Goal: Information Seeking & Learning: Find contact information

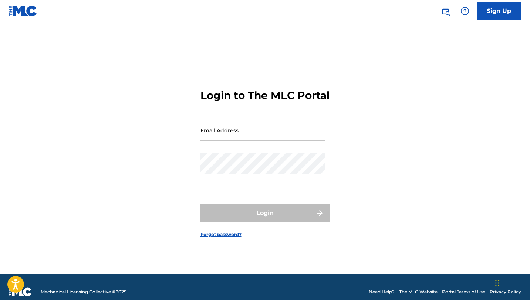
click at [259, 136] on input "Email Address" at bounding box center [263, 130] width 125 height 21
click at [235, 141] on input "Email Address" at bounding box center [263, 130] width 125 height 21
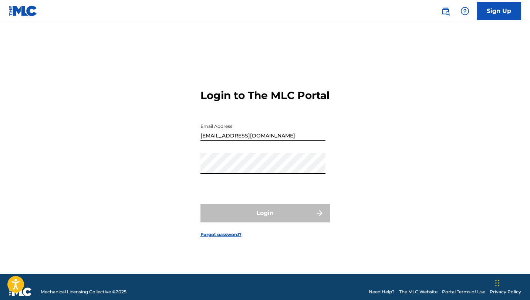
type input "[EMAIL_ADDRESS][DOMAIN_NAME]"
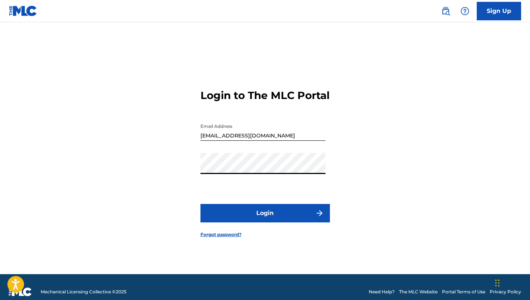
click at [258, 218] on button "Login" at bounding box center [266, 213] width 130 height 19
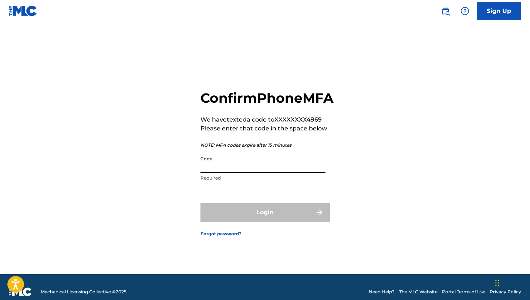
click at [223, 174] on input "Code" at bounding box center [263, 162] width 125 height 21
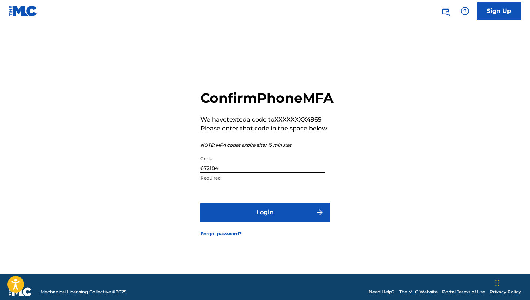
type input "672184"
click at [272, 222] on button "Login" at bounding box center [266, 213] width 130 height 19
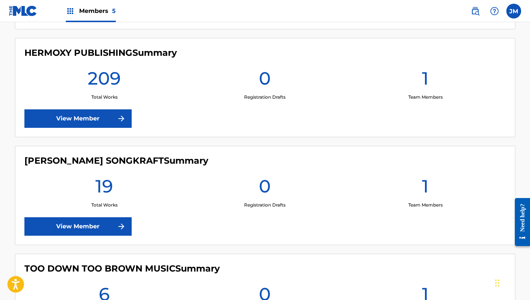
scroll to position [414, 0]
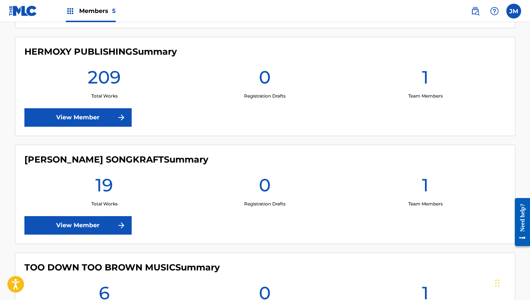
drag, startPoint x: 272, startPoint y: 225, endPoint x: 256, endPoint y: 222, distance: 16.2
click at [271, 225] on div "MILLER SONGKRAFT Summary 19 Total Works 0 Registration Drafts 1 Team Members Vi…" at bounding box center [265, 194] width 500 height 99
click at [80, 118] on link "View Member" at bounding box center [77, 117] width 107 height 19
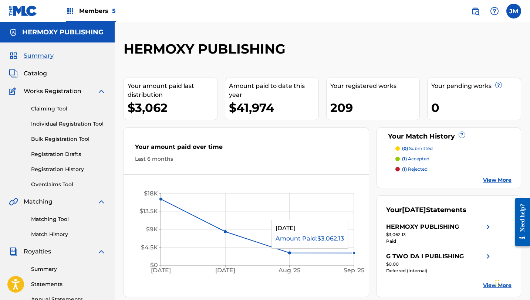
click at [353, 253] on circle at bounding box center [354, 253] width 3 height 3
click at [72, 13] on img at bounding box center [70, 11] width 9 height 9
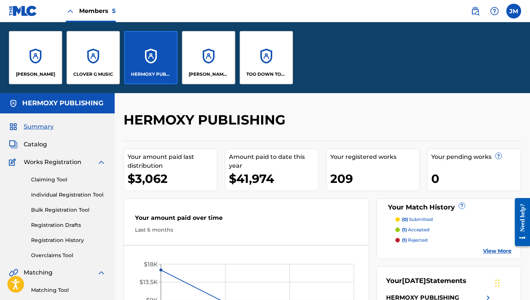
click at [200, 59] on div "[PERSON_NAME] SONGKRAFT" at bounding box center [208, 57] width 53 height 53
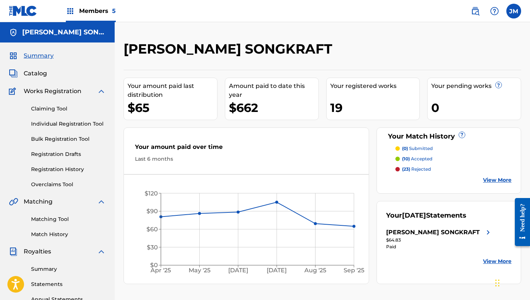
click at [280, 123] on div "Your amount paid last distribution $65 Amount paid to date this year $662 Your …" at bounding box center [323, 177] width 398 height 215
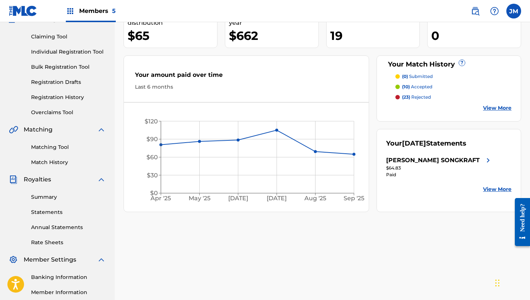
scroll to position [74, 0]
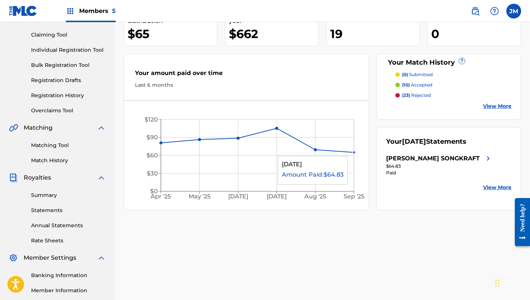
click at [353, 152] on circle at bounding box center [354, 152] width 3 height 3
click at [417, 84] on p "(10) accepted" at bounding box center [417, 85] width 30 height 7
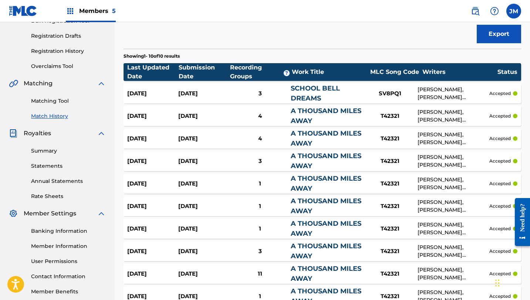
scroll to position [133, 0]
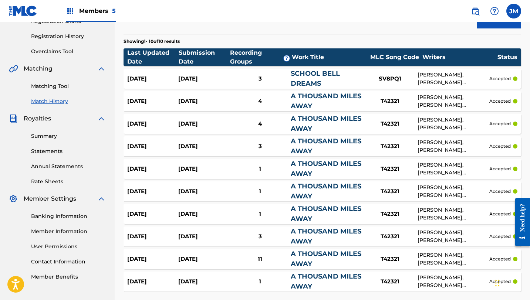
click at [389, 102] on div "T42321" at bounding box center [390, 101] width 56 height 9
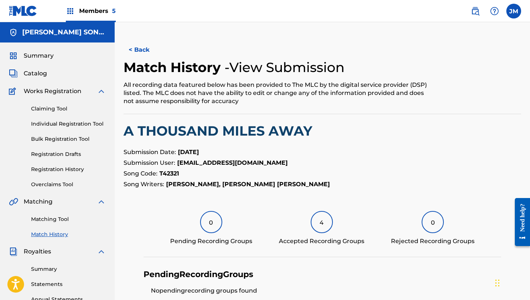
click at [406, 100] on div "All recording data featured below has been provided to The MLC by the digital s…" at bounding box center [277, 93] width 306 height 24
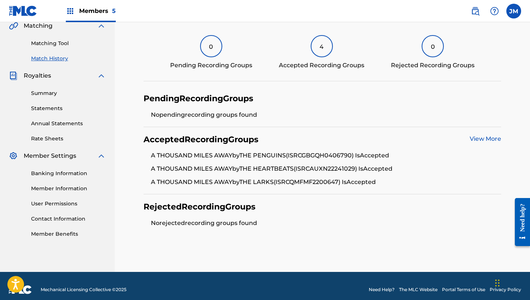
scroll to position [178, 0]
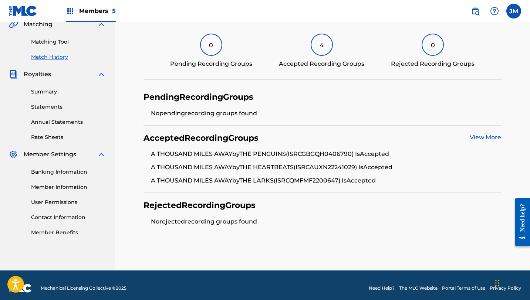
click at [490, 139] on link "View More" at bounding box center [485, 137] width 31 height 7
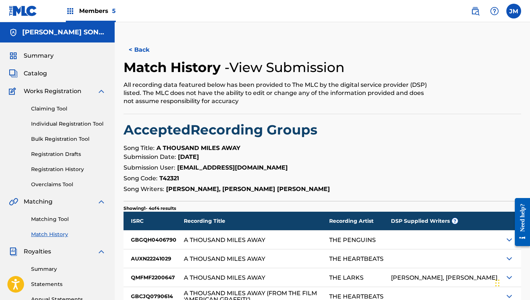
click at [474, 137] on h2 "Accepted Recording Groups" at bounding box center [323, 130] width 398 height 17
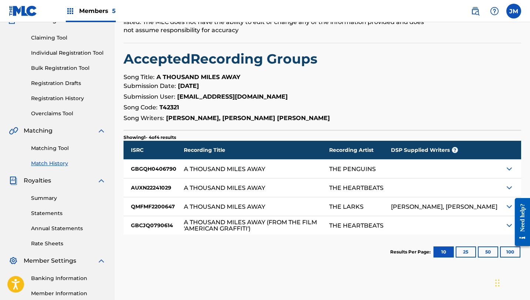
scroll to position [89, 0]
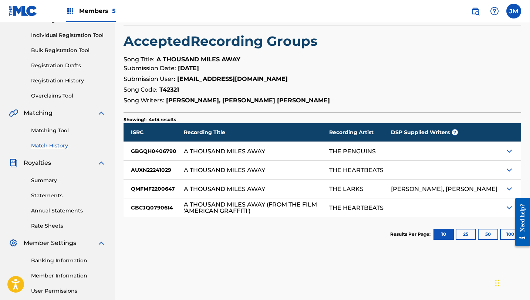
click at [508, 152] on img at bounding box center [509, 151] width 9 height 9
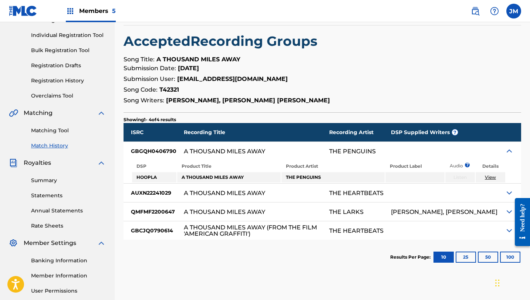
click at [493, 175] on link "View" at bounding box center [490, 178] width 11 height 6
click at [168, 149] on div "GBGQH0406790" at bounding box center [154, 151] width 60 height 19
click at [172, 90] on strong "T42321" at bounding box center [169, 89] width 20 height 7
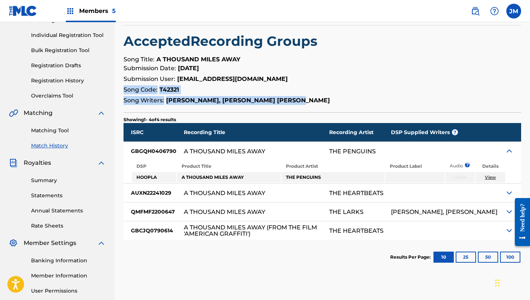
drag, startPoint x: 312, startPoint y: 99, endPoint x: 202, endPoint y: 85, distance: 111.2
click at [202, 85] on section "Submission Date: Jul 28, 2024 Submission User: hermoxypub@gmail.com Song Code: …" at bounding box center [323, 84] width 398 height 41
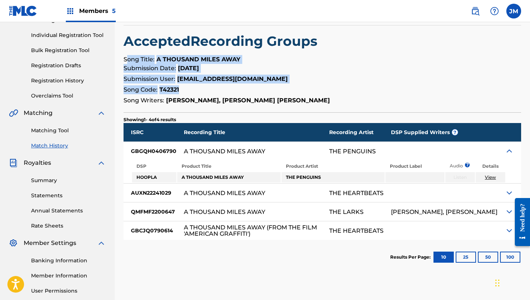
drag, startPoint x: 125, startPoint y: 58, endPoint x: 195, endPoint y: 93, distance: 77.6
click at [195, 93] on div "< Back Match History - View Submission All recording data featured below has be…" at bounding box center [323, 113] width 398 height 323
click at [195, 93] on p "Song Code: T42321" at bounding box center [323, 89] width 398 height 9
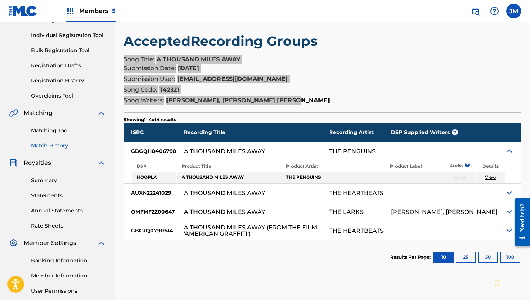
drag, startPoint x: 123, startPoint y: 56, endPoint x: 298, endPoint y: 102, distance: 180.6
click at [298, 102] on div "< Back Match History - View Submission All recording data featured below has be…" at bounding box center [323, 113] width 398 height 323
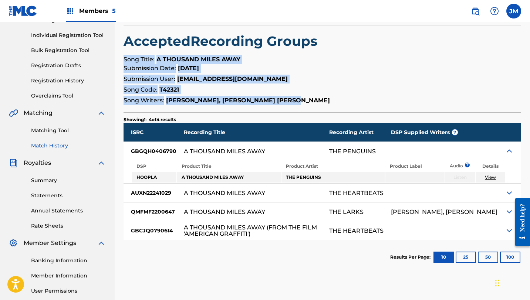
click at [298, 102] on strong "JAMES SHEPPARD, WILLIAM HENRY MILLER" at bounding box center [248, 100] width 164 height 7
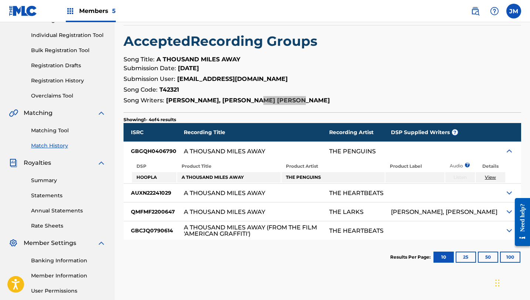
drag, startPoint x: 305, startPoint y: 102, endPoint x: 210, endPoint y: 81, distance: 97.0
click at [107, 81] on main "MILLER SONGKRAFT Summary Catalog Works Registration Claiming Tool Individual Re…" at bounding box center [265, 133] width 530 height 401
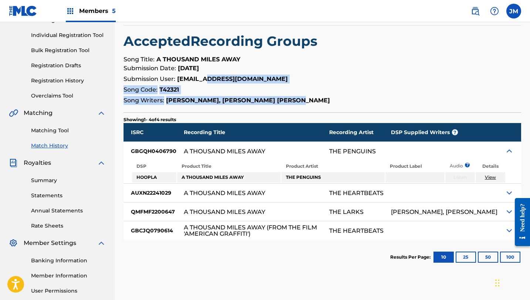
click at [318, 86] on p "Song Code: T42321" at bounding box center [323, 89] width 398 height 9
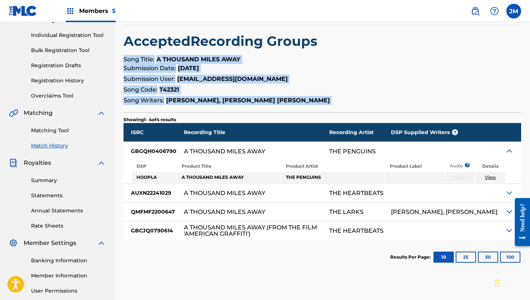
drag, startPoint x: 302, startPoint y: 105, endPoint x: 125, endPoint y: 55, distance: 184.2
click at [125, 55] on div "< Back Match History - View Submission All recording data featured below has be…" at bounding box center [323, 113] width 398 height 323
copy div "Song Title: A THOUSAND MILES AWAY Submission Date: Jul 28, 2024 Submission User…"
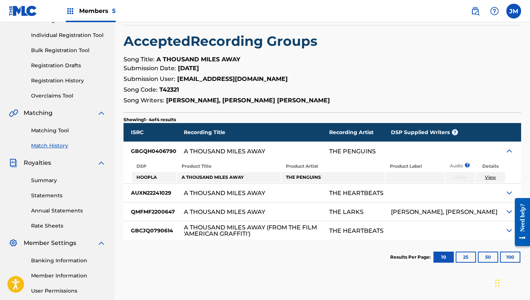
click at [335, 74] on section "Submission Date: Jul 28, 2024 Submission User: hermoxypub@gmail.com Song Code: …" at bounding box center [323, 84] width 398 height 41
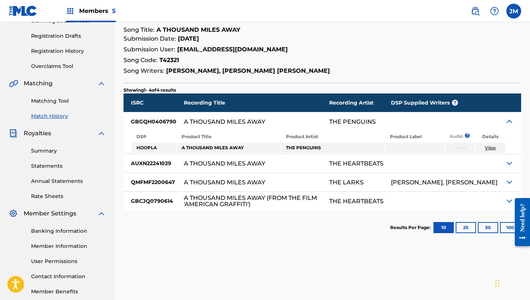
scroll to position [104, 0]
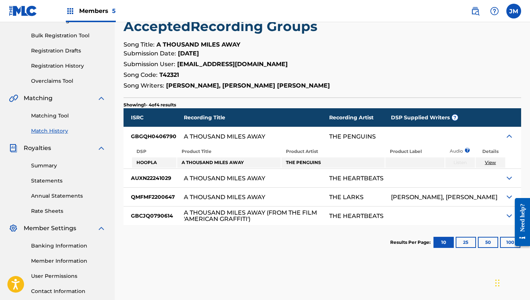
click at [61, 258] on link "Member Information" at bounding box center [68, 262] width 75 height 8
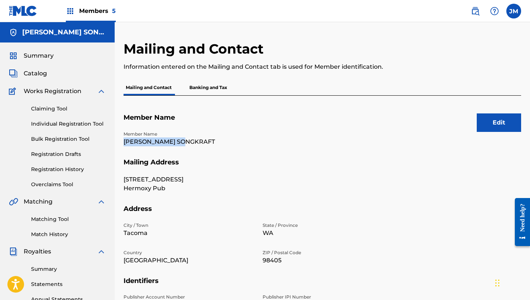
drag, startPoint x: 191, startPoint y: 142, endPoint x: 124, endPoint y: 141, distance: 66.6
click at [124, 141] on p "[PERSON_NAME] SONGKRAFT" at bounding box center [189, 142] width 130 height 9
copy p "[PERSON_NAME] SONGKRAFT"
click at [60, 221] on link "Matching Tool" at bounding box center [68, 220] width 75 height 8
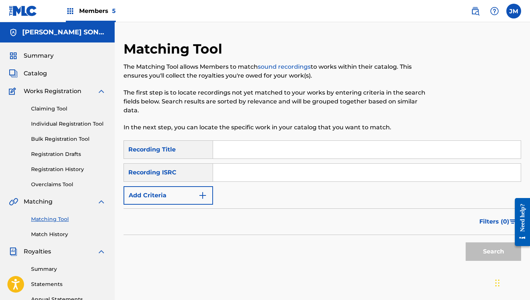
click at [167, 169] on div "Recording ISRC" at bounding box center [169, 173] width 90 height 19
click at [205, 190] on button "Add Criteria" at bounding box center [169, 195] width 90 height 19
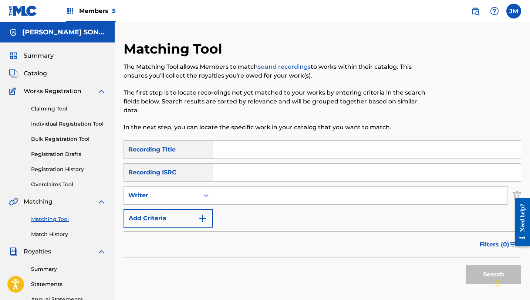
click at [204, 216] on img "Search Form" at bounding box center [202, 218] width 9 height 9
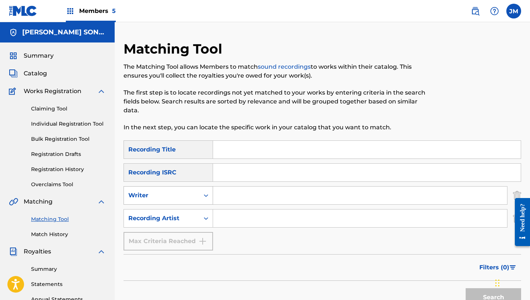
click at [207, 196] on icon "Search Form" at bounding box center [205, 195] width 7 height 7
click at [162, 148] on div "Recording Title" at bounding box center [169, 150] width 90 height 19
click at [186, 168] on div "Recording ISRC" at bounding box center [169, 173] width 90 height 19
click at [184, 168] on div "Recording ISRC" at bounding box center [169, 173] width 90 height 19
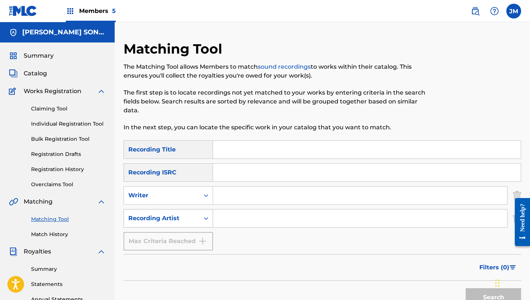
click at [208, 218] on icon "Search Form" at bounding box center [205, 218] width 7 height 7
click at [233, 150] on input "Search Form" at bounding box center [367, 150] width 308 height 18
drag, startPoint x: 204, startPoint y: 172, endPoint x: 198, endPoint y: 195, distance: 23.9
click at [198, 195] on div "SearchWithCriteriaca3d393c-bad7-4cd9-844c-7e9092cf8938 Recording Title SearchWi…" at bounding box center [323, 196] width 398 height 110
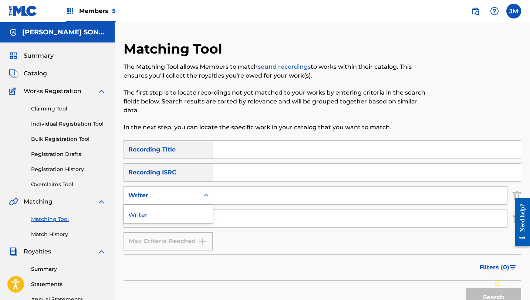
click at [198, 195] on div "Writer" at bounding box center [161, 196] width 75 height 14
drag, startPoint x: 273, startPoint y: 204, endPoint x: 272, endPoint y: 194, distance: 10.4
click at [273, 203] on input "Search Form" at bounding box center [360, 196] width 294 height 18
click at [253, 174] on input "Search Form" at bounding box center [367, 173] width 308 height 18
click at [21, 58] on link "Summary" at bounding box center [31, 55] width 45 height 9
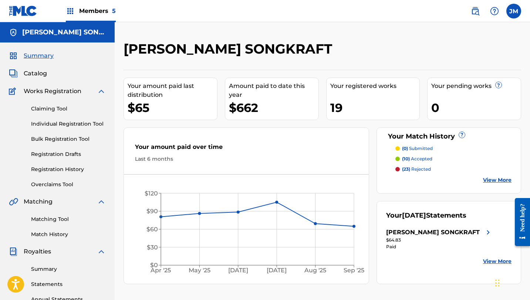
click at [412, 158] on p "(10) accepted" at bounding box center [417, 159] width 30 height 7
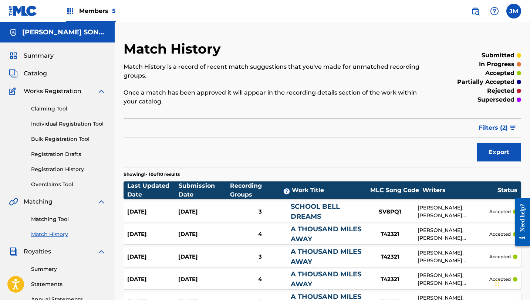
click at [347, 228] on link "A THOUSAND MILES AWAY" at bounding box center [326, 234] width 71 height 18
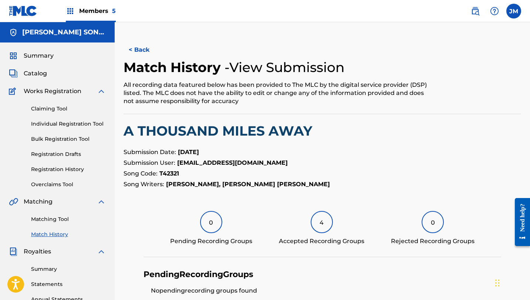
click at [259, 160] on p "Submission User: hermoxypub@gmail.com" at bounding box center [323, 163] width 398 height 9
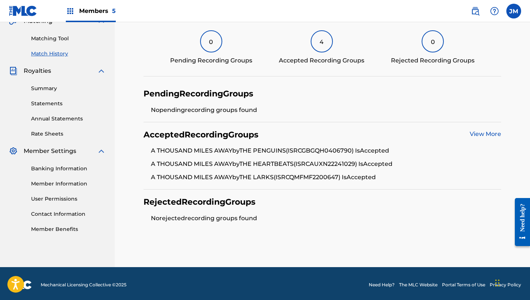
scroll to position [183, 0]
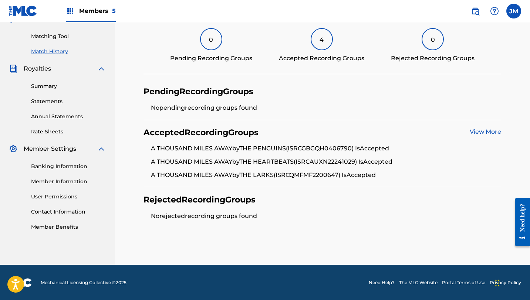
click at [483, 135] on link "View More" at bounding box center [485, 131] width 31 height 7
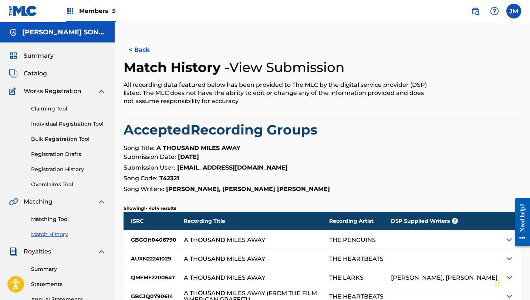
click at [57, 229] on div "Matching Tool Match History" at bounding box center [57, 222] width 97 height 32
click at [57, 220] on link "Matching Tool" at bounding box center [68, 220] width 75 height 8
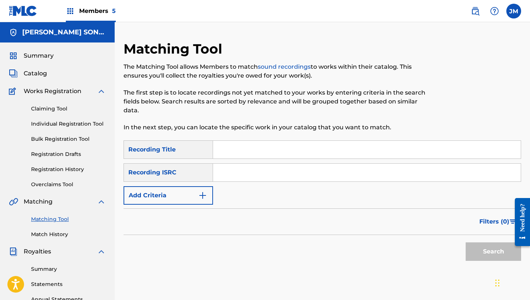
click at [40, 57] on span "Summary" at bounding box center [39, 55] width 30 height 9
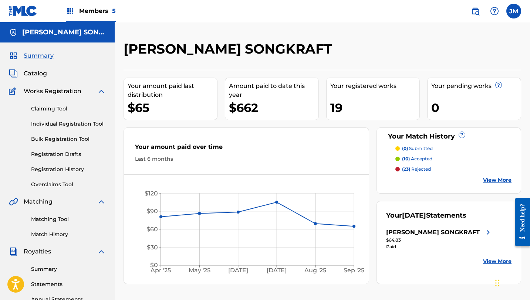
click at [423, 159] on p "(10) accepted" at bounding box center [417, 159] width 30 height 7
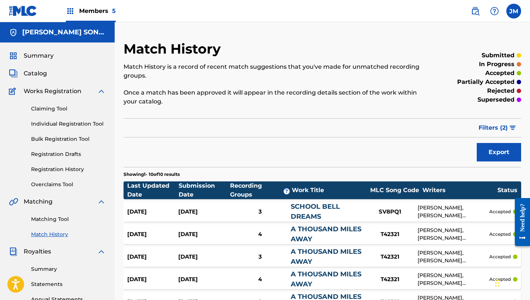
click at [307, 235] on div "A THOUSAND MILES AWAY" at bounding box center [326, 235] width 71 height 20
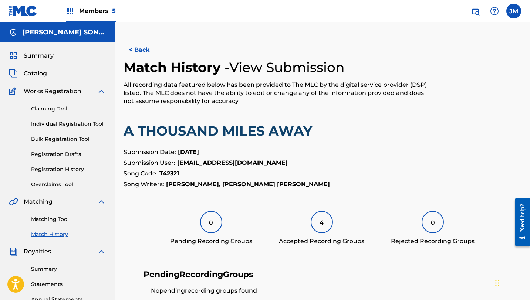
click at [378, 172] on p "Song Code: T42321" at bounding box center [323, 173] width 398 height 9
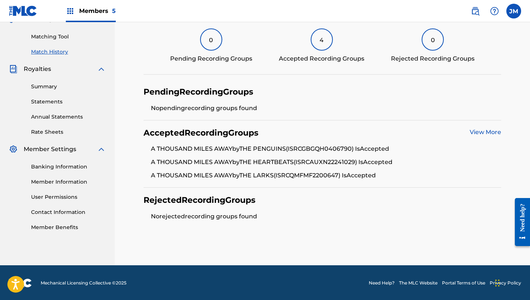
scroll to position [183, 0]
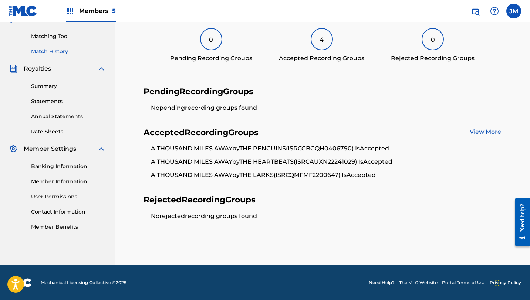
click at [493, 131] on link "View More" at bounding box center [485, 131] width 31 height 7
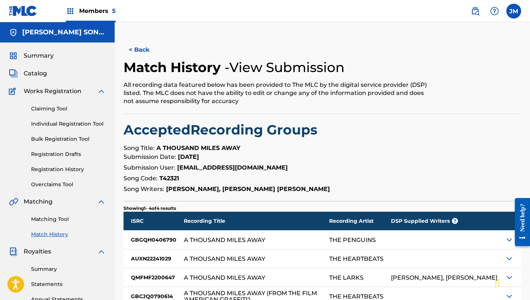
click at [465, 137] on h2 "Accepted Recording Groups" at bounding box center [323, 130] width 398 height 17
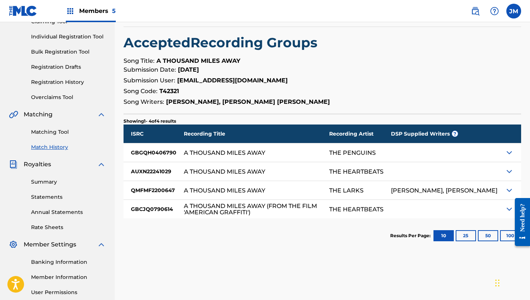
scroll to position [89, 0]
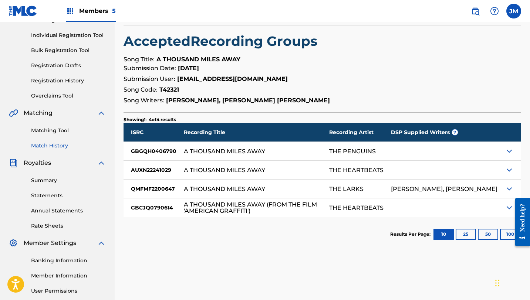
click at [509, 171] on img at bounding box center [509, 170] width 9 height 9
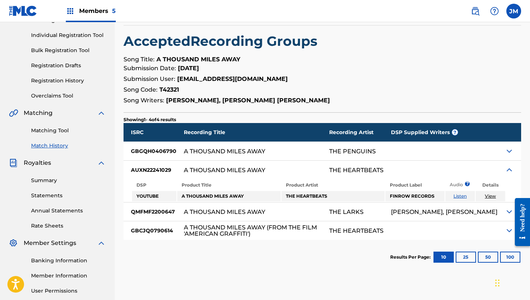
click at [508, 224] on div at bounding box center [513, 231] width 16 height 19
click at [508, 232] on img at bounding box center [509, 230] width 9 height 9
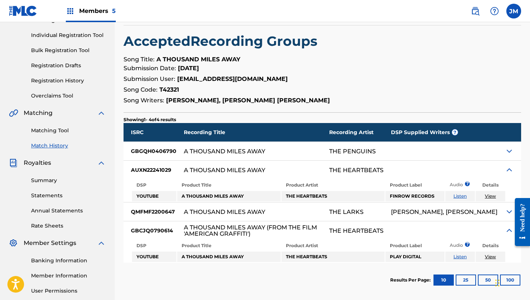
click at [50, 130] on link "Matching Tool" at bounding box center [68, 131] width 75 height 8
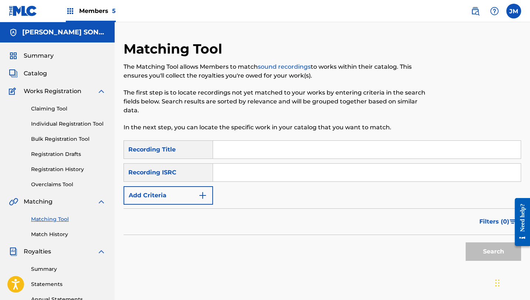
click at [90, 66] on div "Summary Catalog Works Registration Claiming Tool Individual Registration Tool B…" at bounding box center [57, 233] width 115 height 381
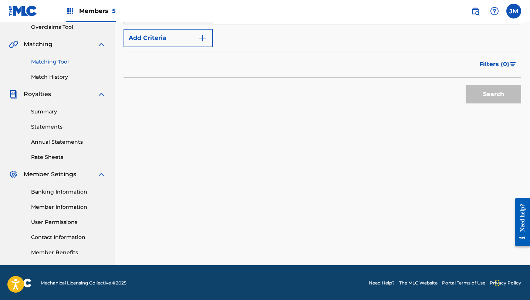
scroll to position [158, 0]
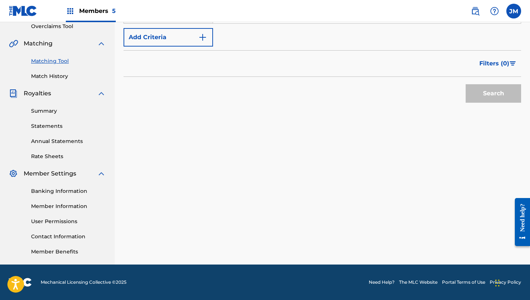
click at [69, 238] on link "Contact Information" at bounding box center [68, 237] width 75 height 8
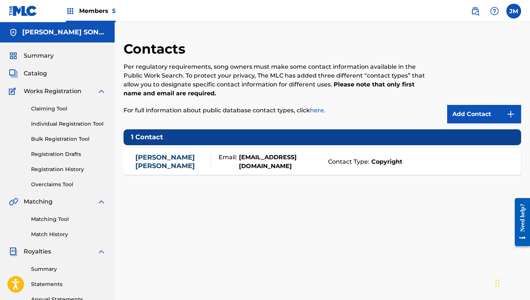
click at [319, 164] on div "Email: therealmsjsy@gmail.COM" at bounding box center [267, 162] width 113 height 18
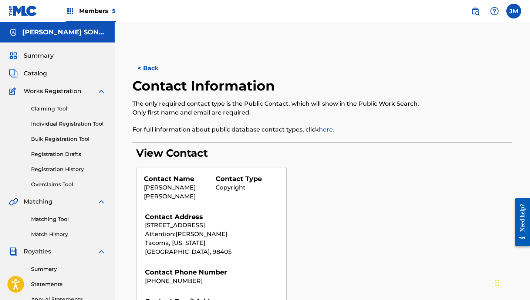
click at [276, 203] on div "Contact Name Jesse Miller Contact Type Copyright" at bounding box center [211, 194] width 135 height 38
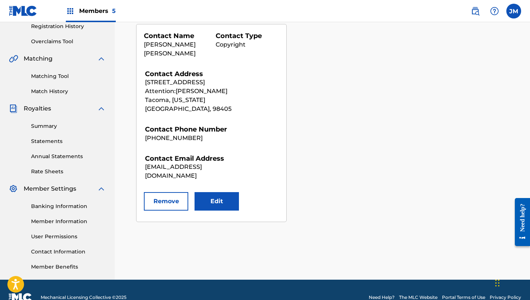
scroll to position [148, 0]
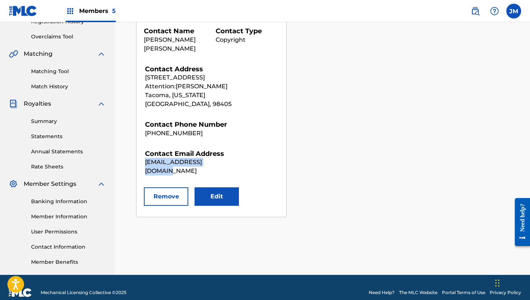
drag, startPoint x: 223, startPoint y: 152, endPoint x: 145, endPoint y: 155, distance: 78.9
click at [145, 158] on p "therealmsjsy@gmail.COM" at bounding box center [192, 167] width 95 height 18
copy p "therealmsjsy@gmail.COM"
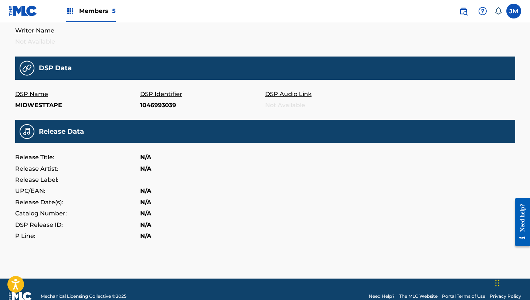
scroll to position [221, 0]
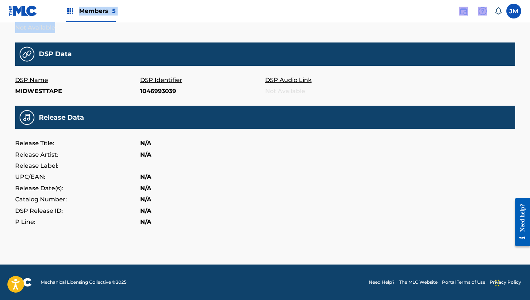
drag, startPoint x: 64, startPoint y: 25, endPoint x: 253, endPoint y: 3, distance: 189.7
click at [250, 3] on div "Members 5 JM JM Jesse Miller hermoxypub@gmail.com Notification Preferences Prof…" at bounding box center [265, 40] width 530 height 522
